Goal: Use online tool/utility: Utilize a website feature to perform a specific function

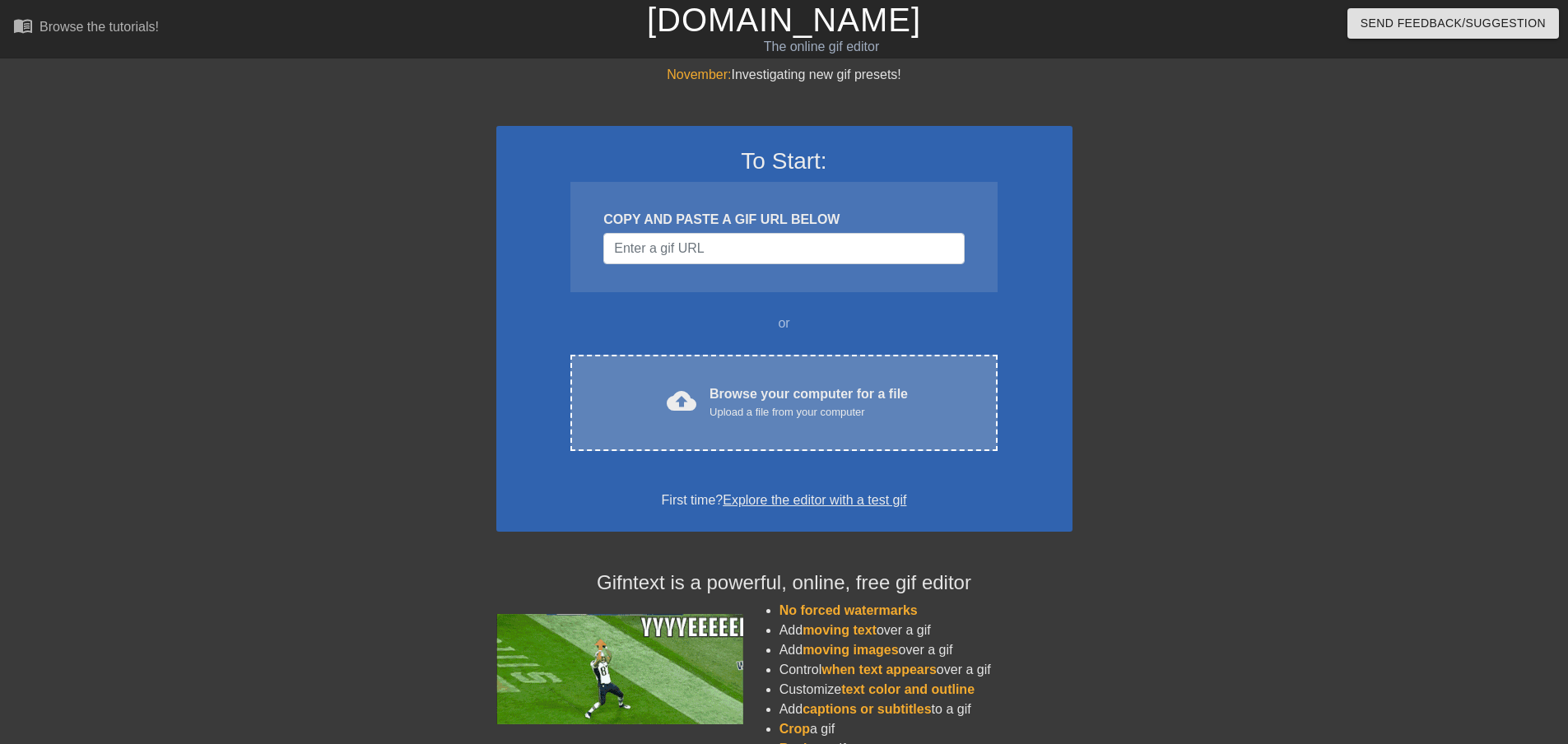
click at [712, 416] on div "Upload a file from your computer" at bounding box center [808, 412] width 198 height 17
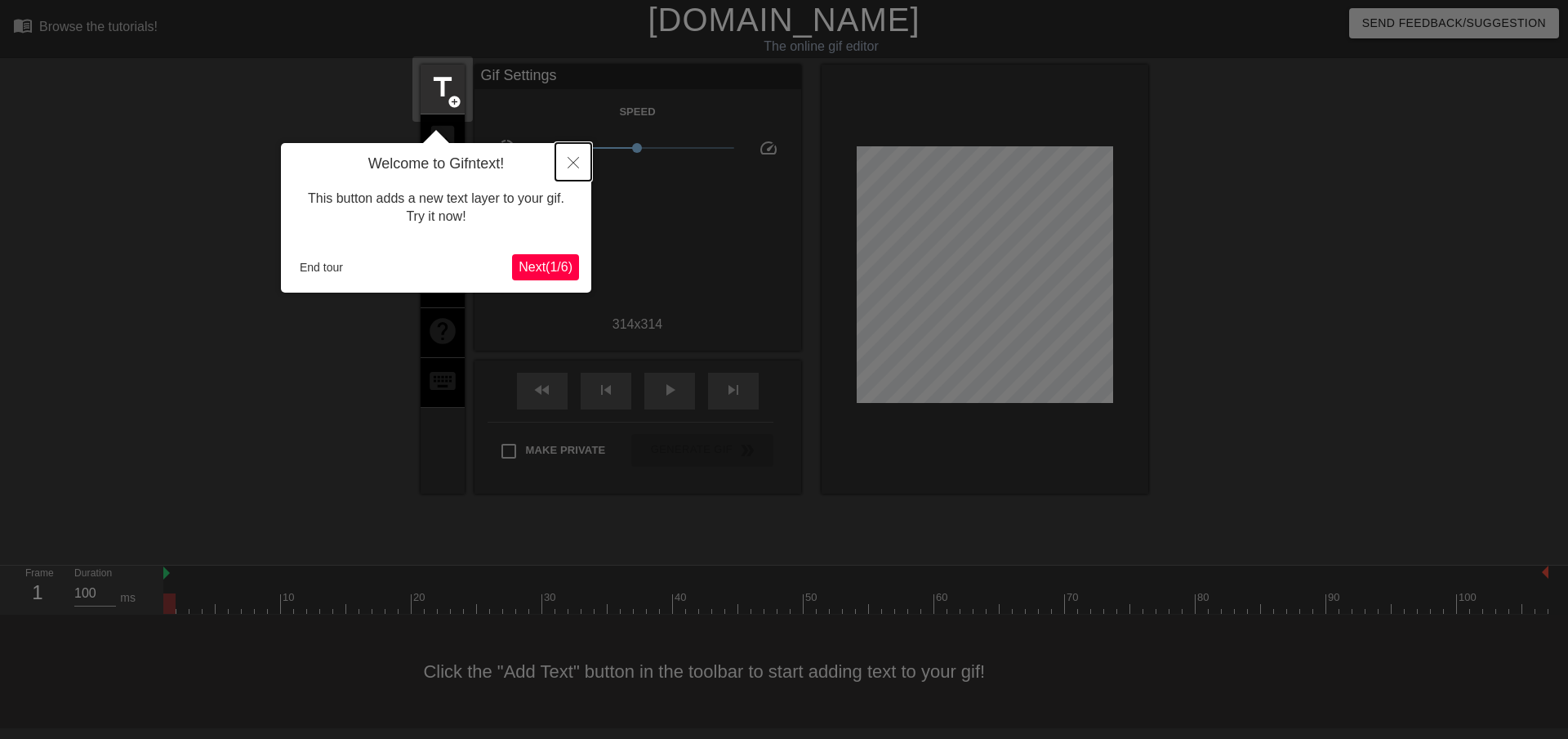
click at [569, 162] on icon "Close" at bounding box center [573, 162] width 11 height 11
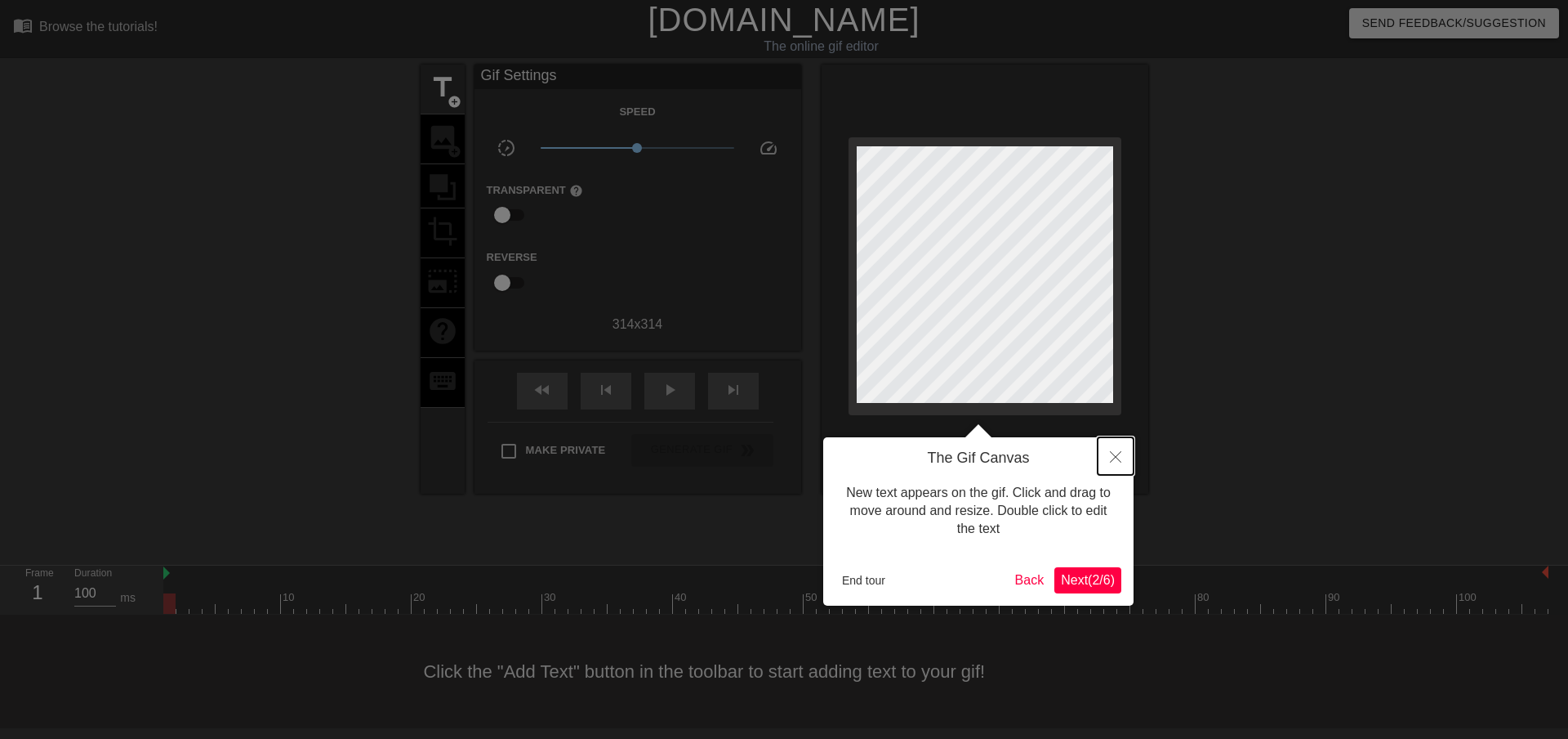
click at [1119, 457] on icon "Close" at bounding box center [1115, 457] width 11 height 11
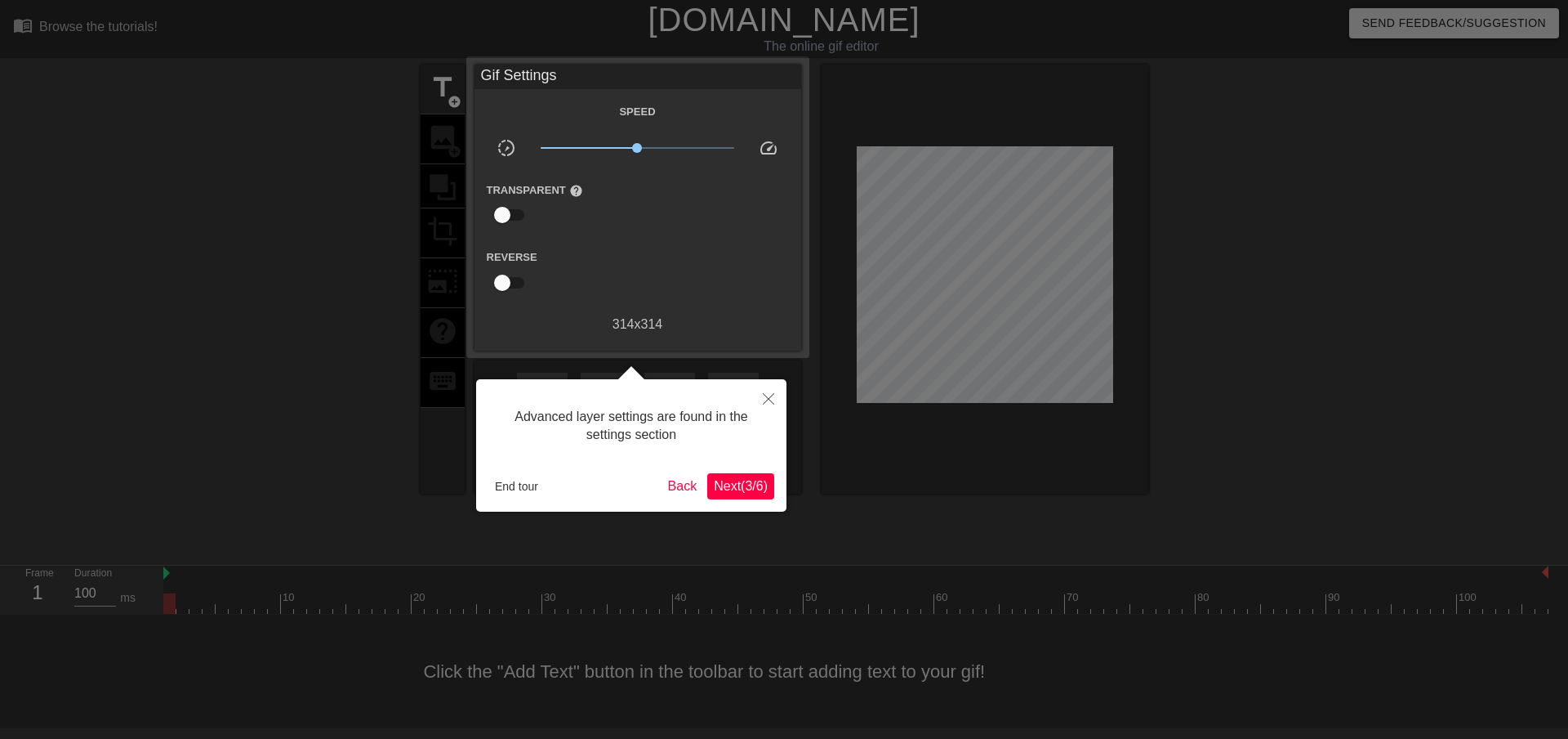
click at [732, 496] on button "Next ( 3 / 6 )" at bounding box center [740, 487] width 67 height 26
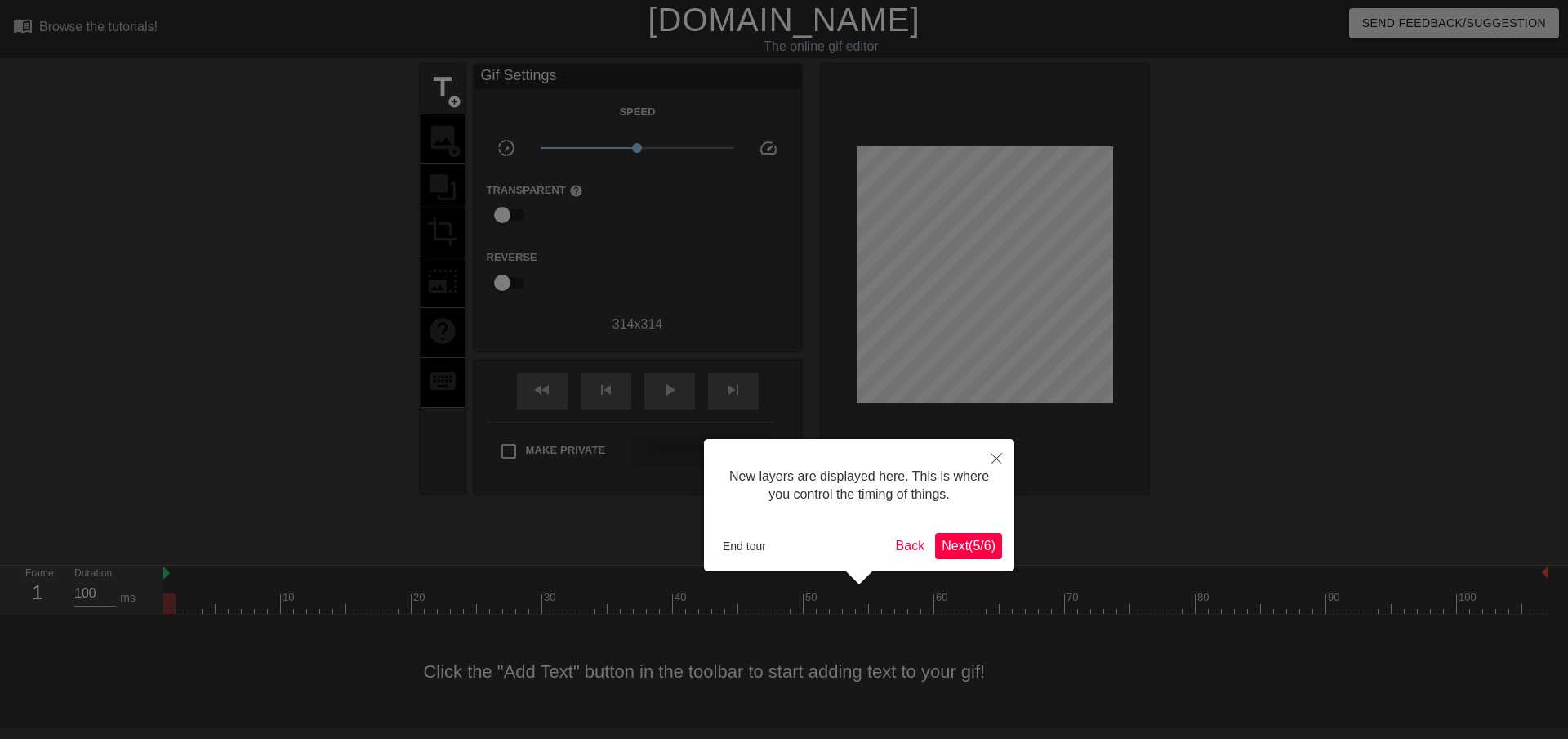
scroll to position [14, 0]
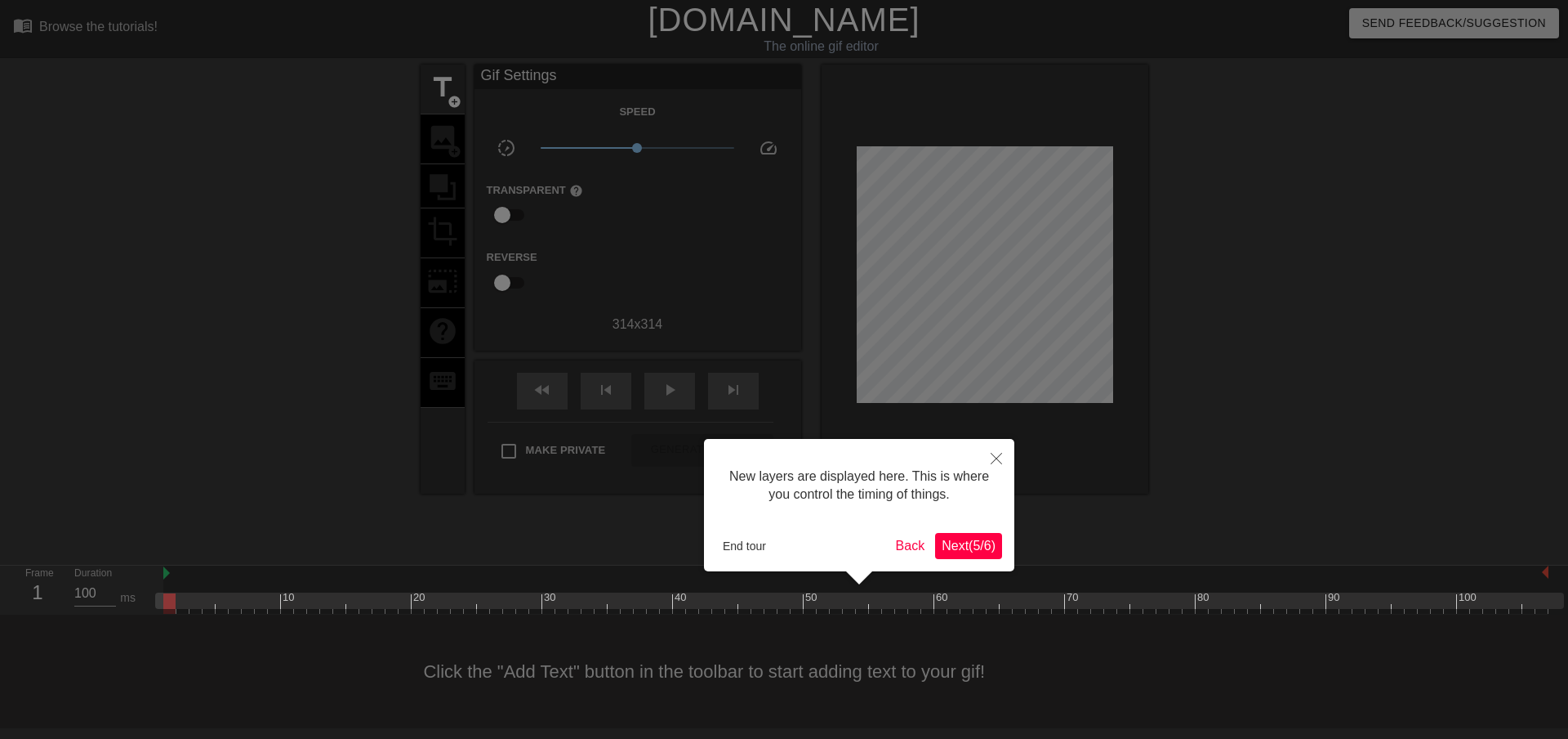
click at [959, 547] on span "Next ( 5 / 6 )" at bounding box center [968, 546] width 54 height 14
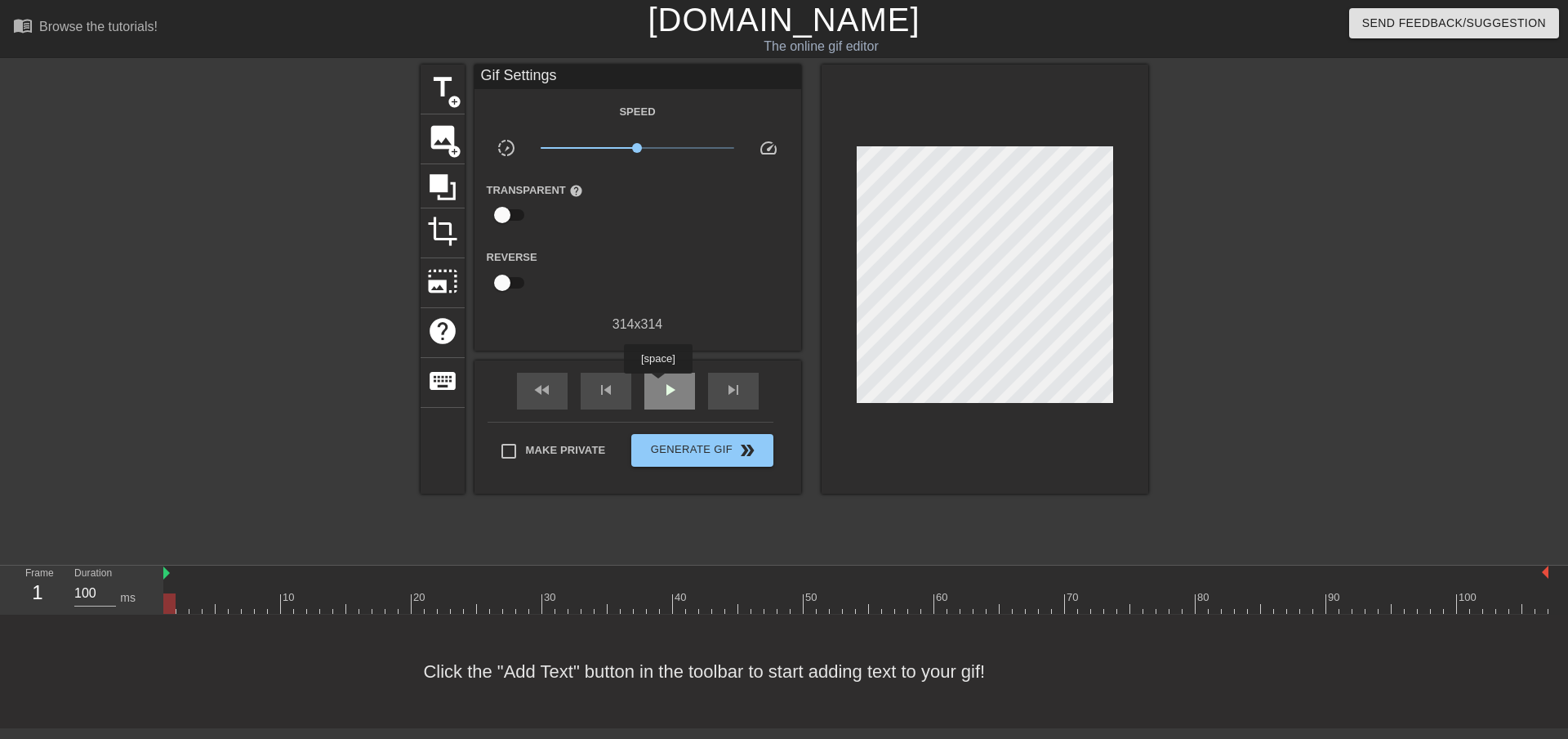
click at [658, 384] on div "play_arrow" at bounding box center [669, 392] width 50 height 37
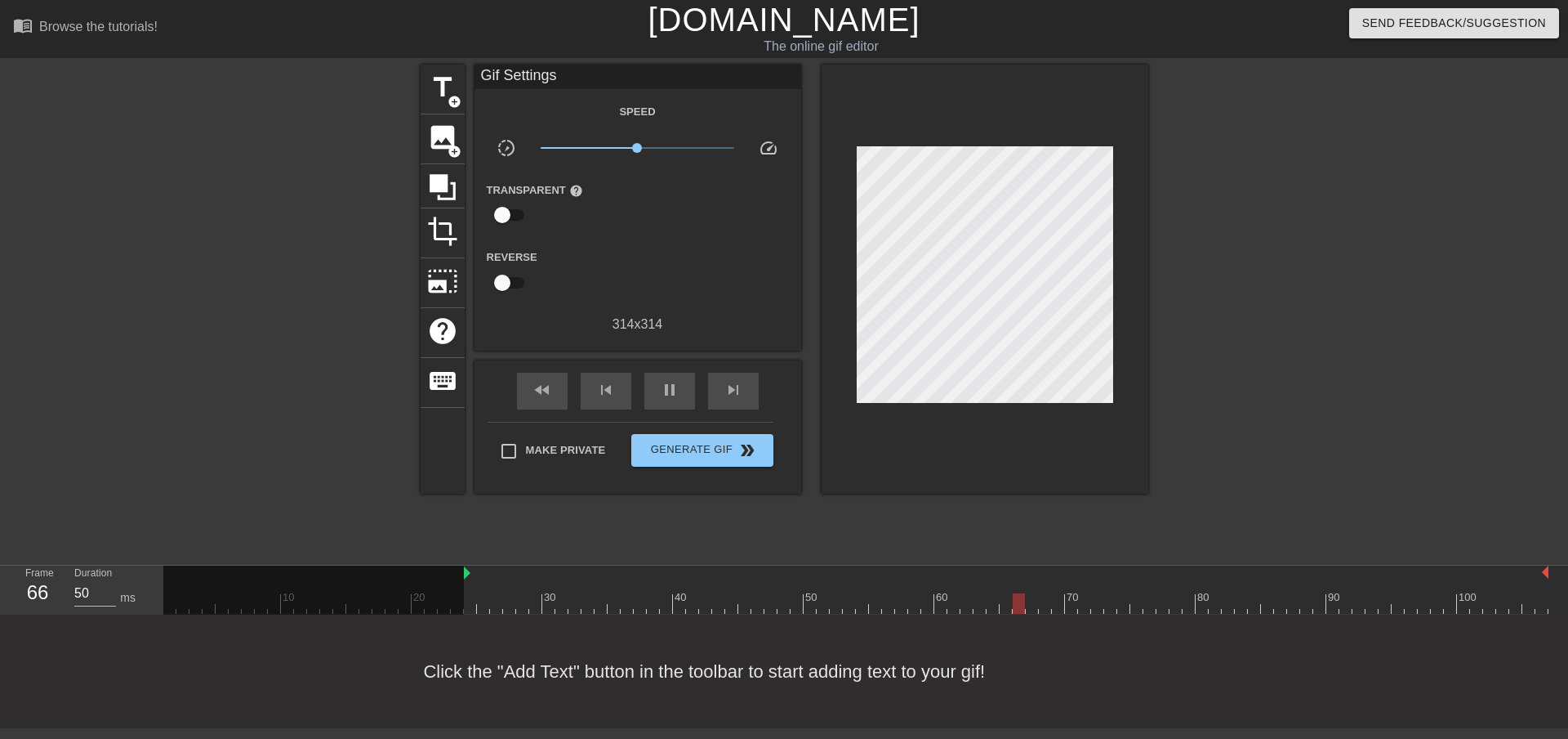
drag, startPoint x: 166, startPoint y: 570, endPoint x: 467, endPoint y: 573, distance: 301.0
drag, startPoint x: 466, startPoint y: 570, endPoint x: 679, endPoint y: 568, distance: 213.0
drag, startPoint x: 673, startPoint y: 579, endPoint x: 643, endPoint y: 574, distance: 30.4
click at [643, 574] on div "10 20 30 40 50 60 70 80 90 100" at bounding box center [856, 589] width 1386 height 49
type input "50"
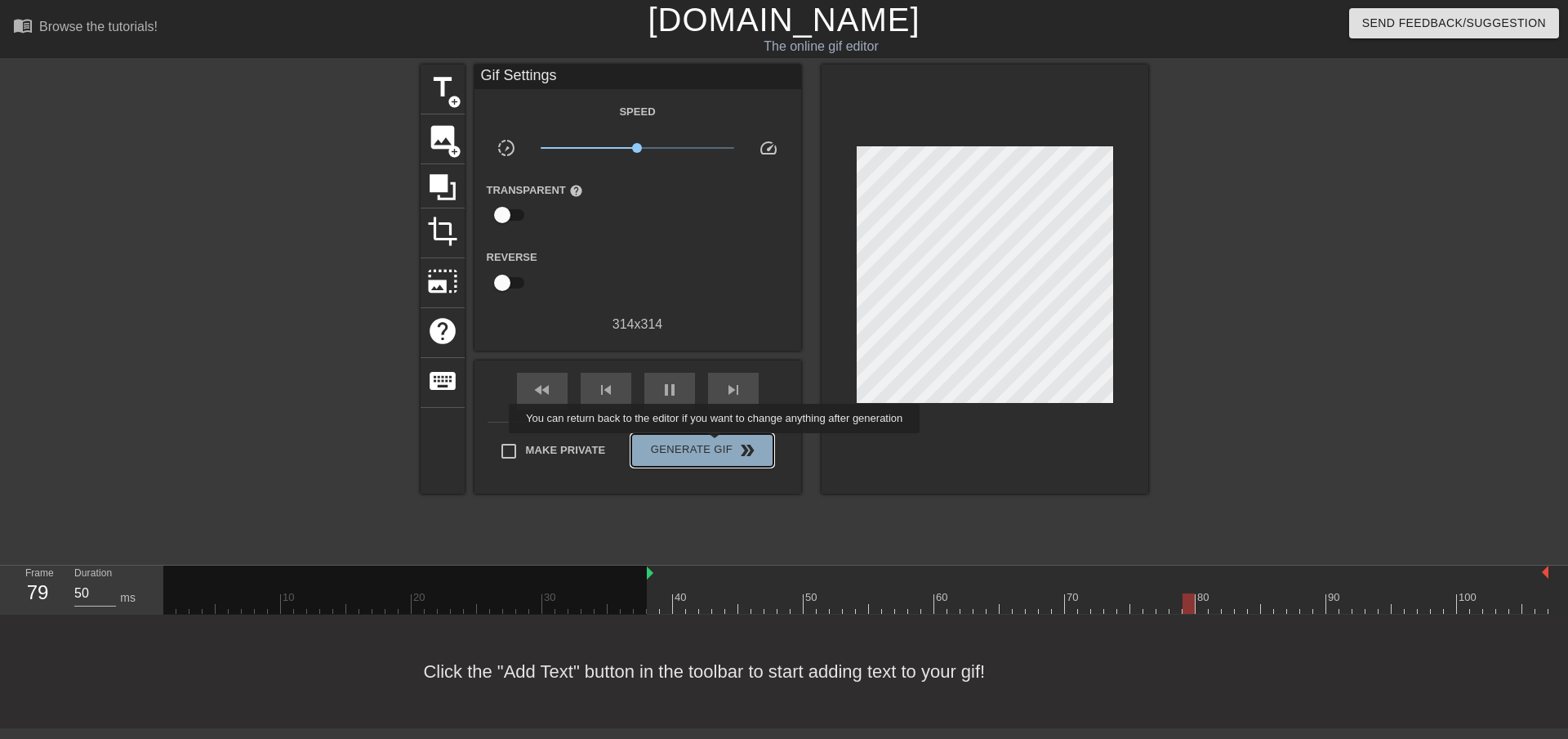
click at [717, 444] on span "Generate Gif double_arrow" at bounding box center [702, 450] width 128 height 19
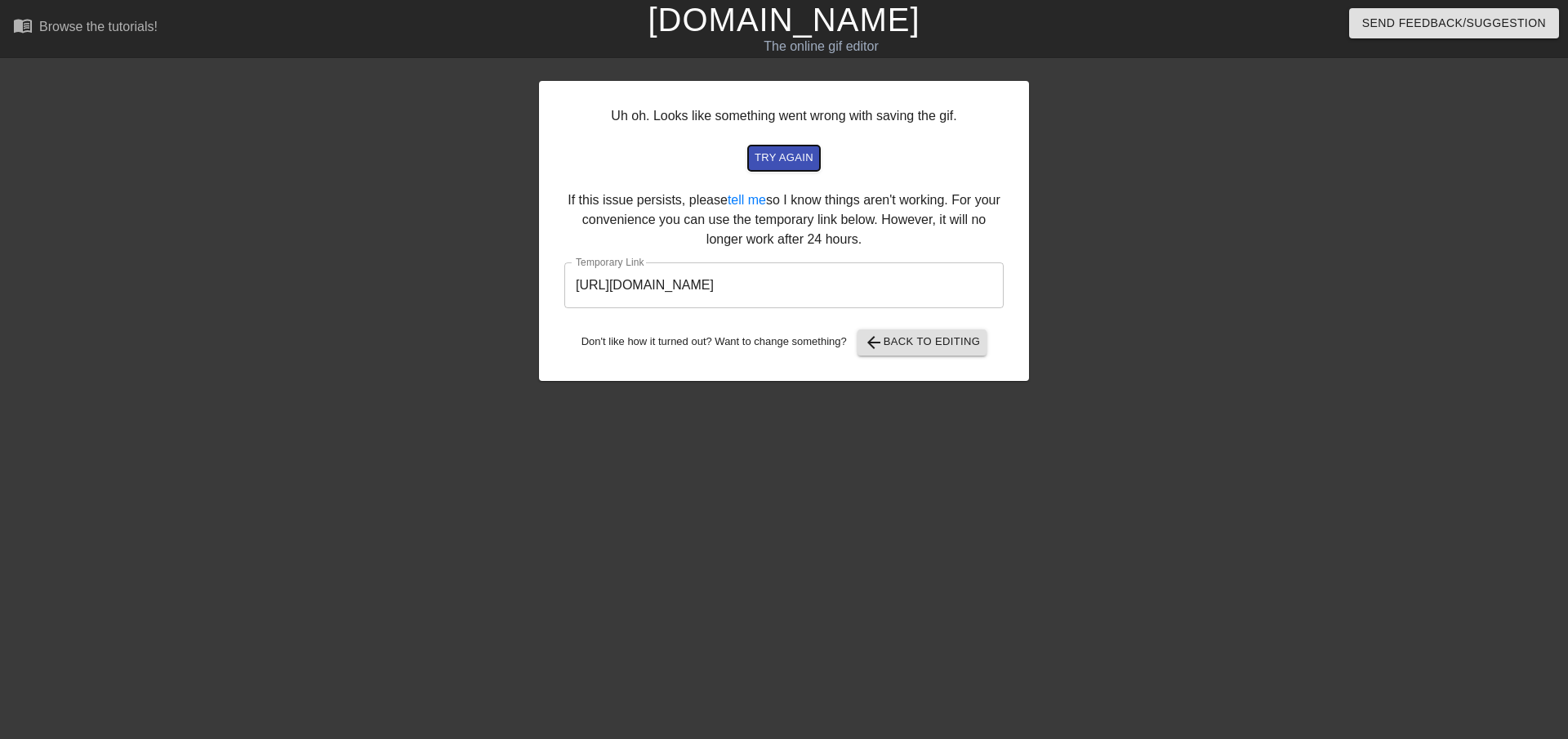
click at [798, 161] on span "try again" at bounding box center [784, 158] width 59 height 19
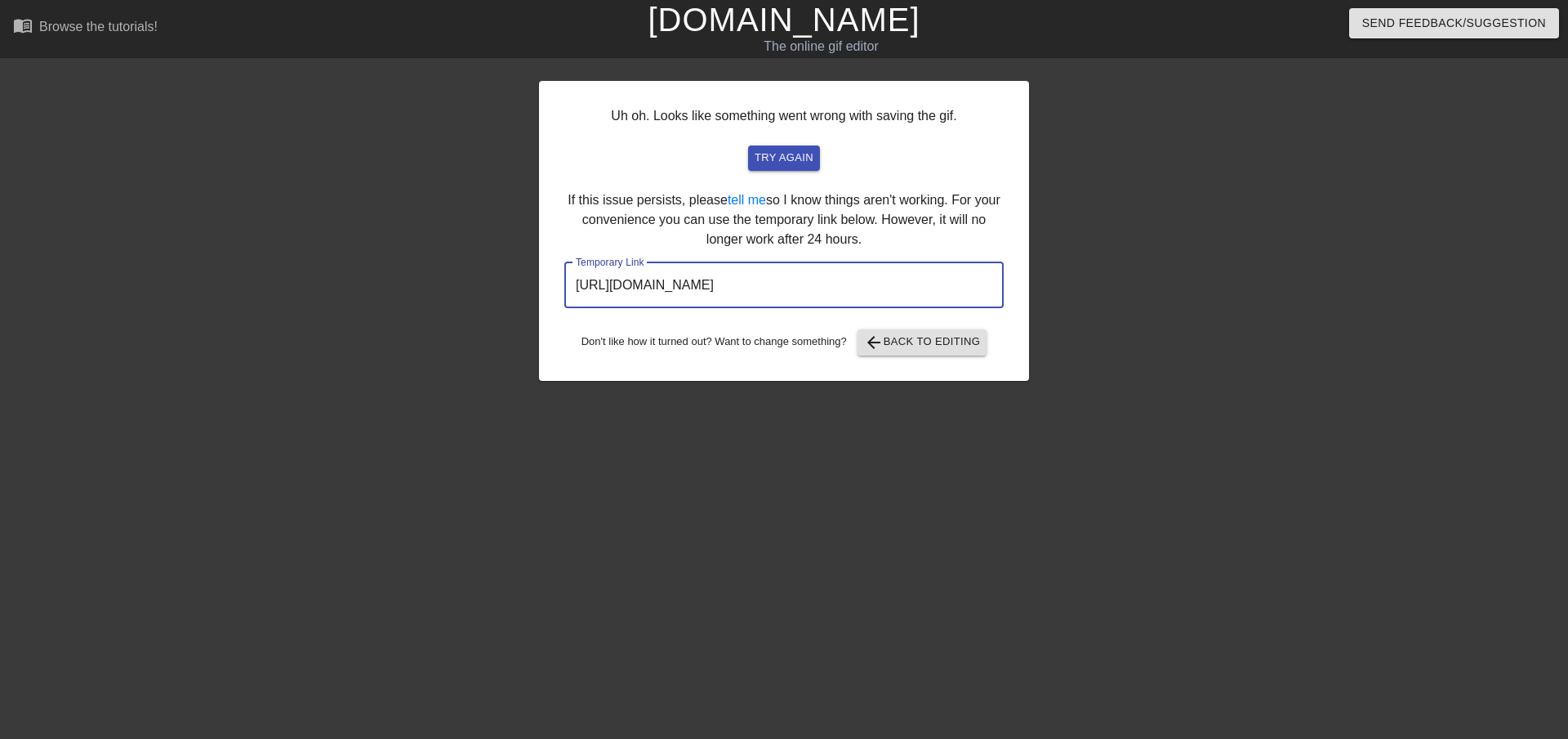
drag, startPoint x: 925, startPoint y: 290, endPoint x: 515, endPoint y: 282, distance: 410.1
click at [486, 286] on div "Uh oh. Looks like something went wrong with saving the gif. try again If this i…" at bounding box center [784, 310] width 1568 height 490
